Goal: Obtain resource: Obtain resource

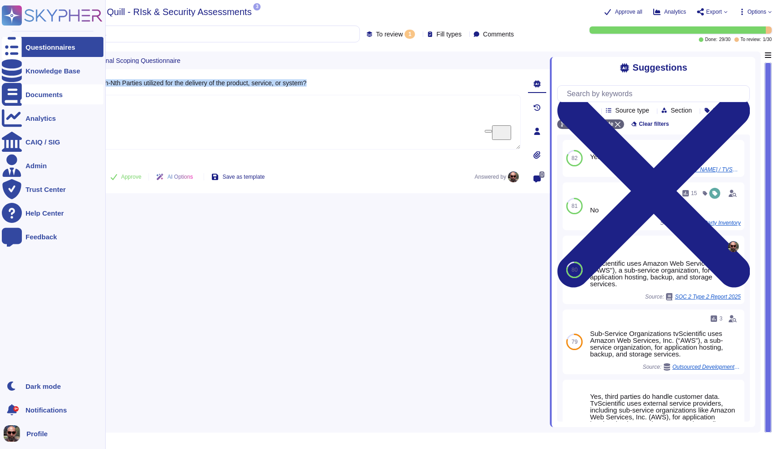
click at [22, 91] on div "Documents" at bounding box center [53, 94] width 102 height 20
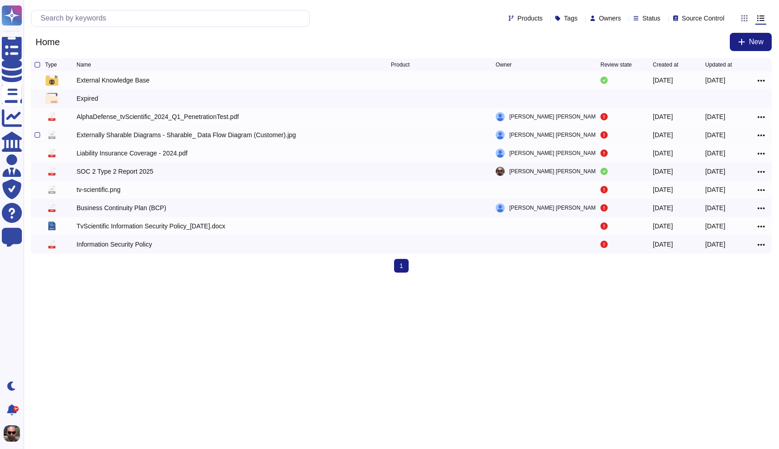
click at [158, 133] on div "Externally Sharable Diagrams - Sharable_ Data Flow Diagram (Customer).jpg" at bounding box center [187, 134] width 220 height 9
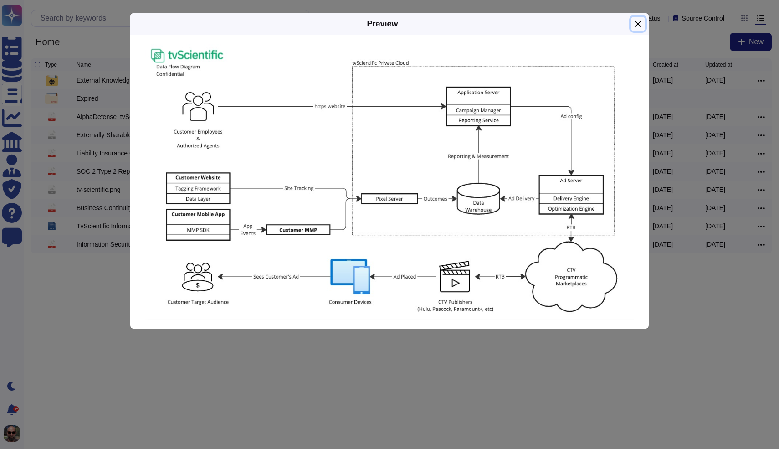
click at [631, 23] on button "Close" at bounding box center [638, 24] width 14 height 14
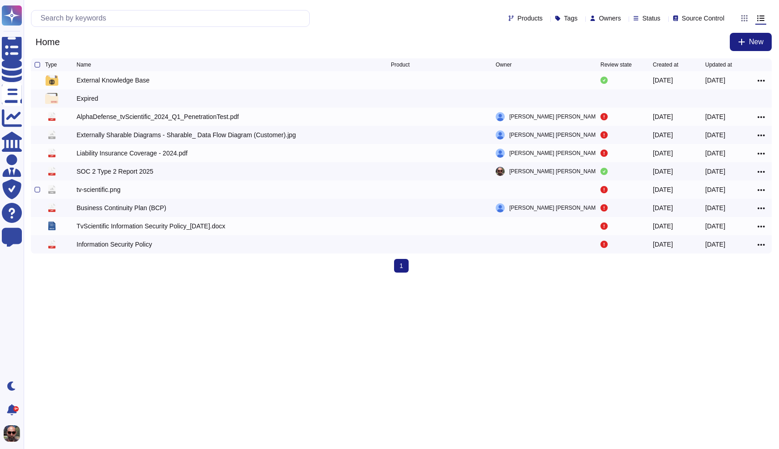
click at [169, 193] on div "tv-scientific.png" at bounding box center [234, 189] width 314 height 11
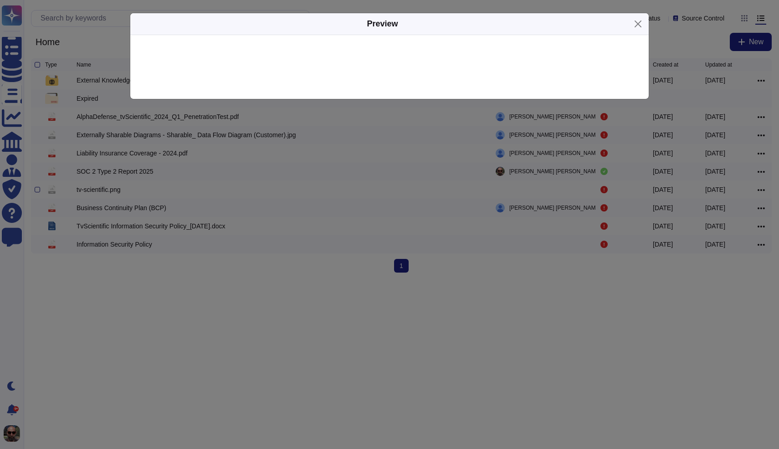
click at [169, 193] on div "Preview" at bounding box center [389, 224] width 779 height 449
